Goal: Task Accomplishment & Management: Manage account settings

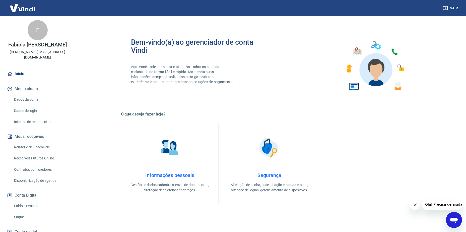
click at [36, 146] on link "Relatório de Recebíveis" at bounding box center [40, 147] width 57 height 10
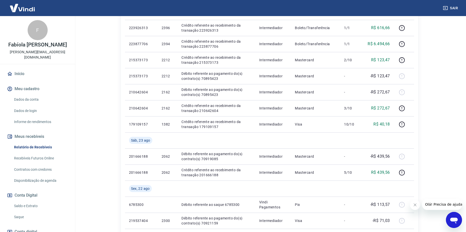
scroll to position [251, 0]
